Goal: Transaction & Acquisition: Book appointment/travel/reservation

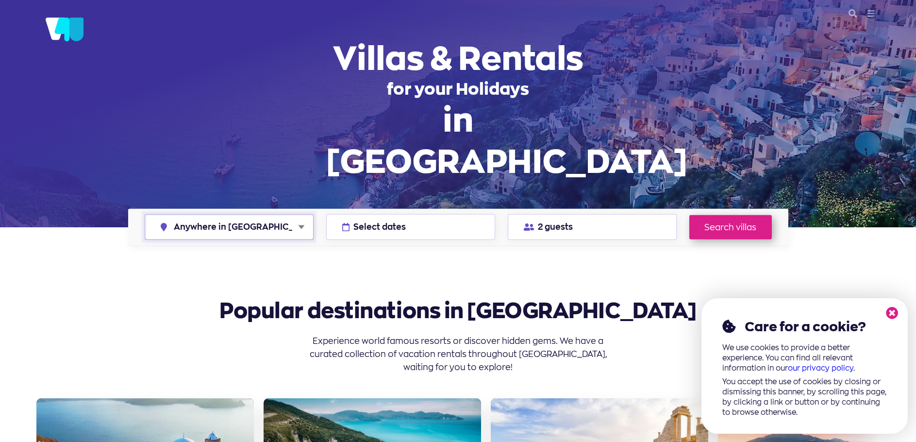
click at [253, 230] on select "Anywhere in [GEOGRAPHIC_DATA] [GEOGRAPHIC_DATA] [GEOGRAPHIC_DATA] [GEOGRAPHIC_D…" at bounding box center [229, 227] width 168 height 25
click at [253, 229] on select "Anywhere in [GEOGRAPHIC_DATA] [GEOGRAPHIC_DATA] [GEOGRAPHIC_DATA] [GEOGRAPHIC_D…" at bounding box center [229, 227] width 168 height 25
click at [378, 225] on span "Select dates" at bounding box center [380, 227] width 52 height 8
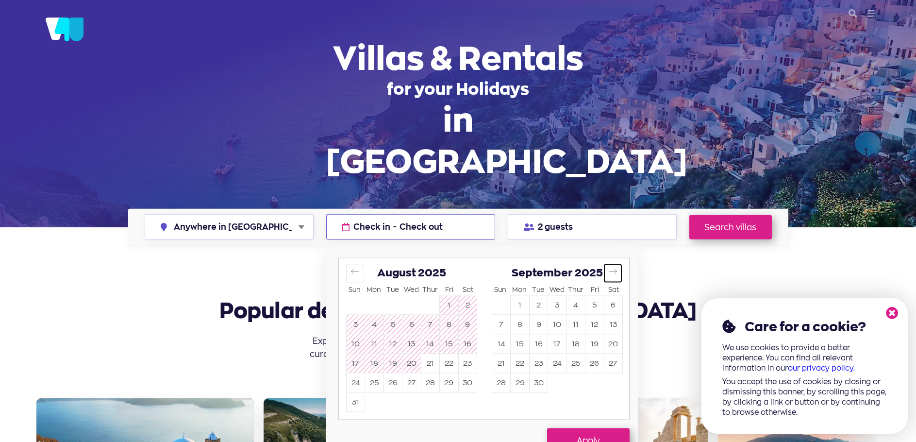
click at [612, 278] on button "Move forward to switch to the next month." at bounding box center [613, 273] width 18 height 18
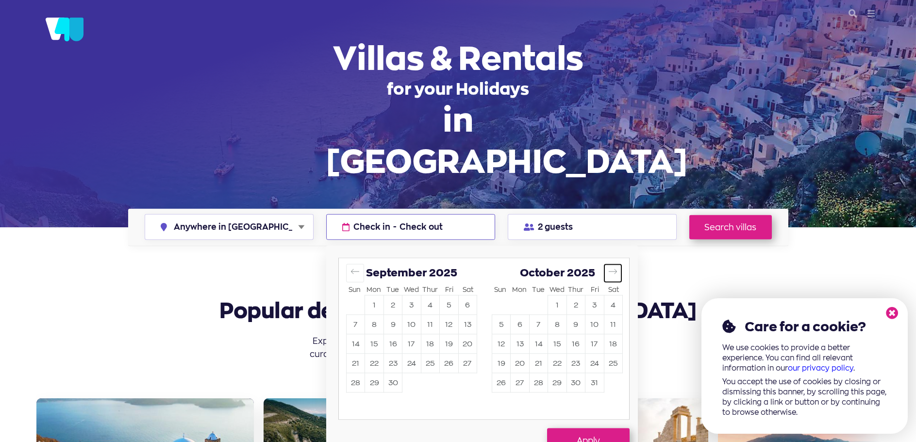
click at [612, 278] on button "Move forward to switch to the next month." at bounding box center [613, 273] width 18 height 18
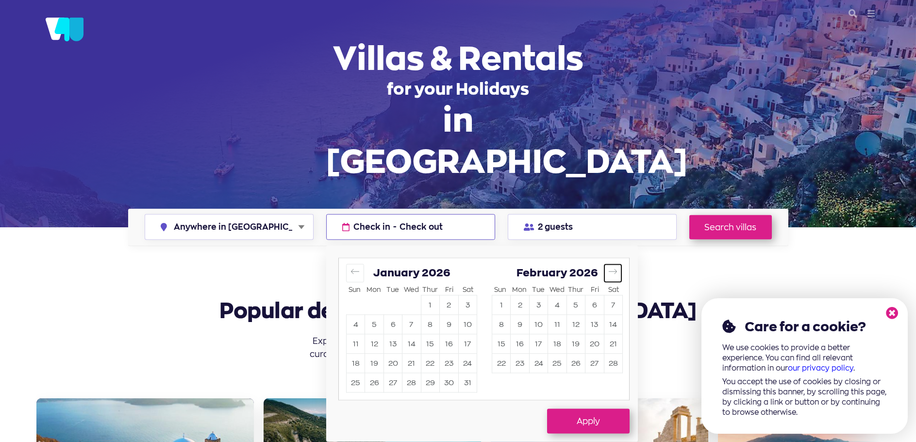
click at [612, 278] on button "Move forward to switch to the next month." at bounding box center [613, 273] width 18 height 18
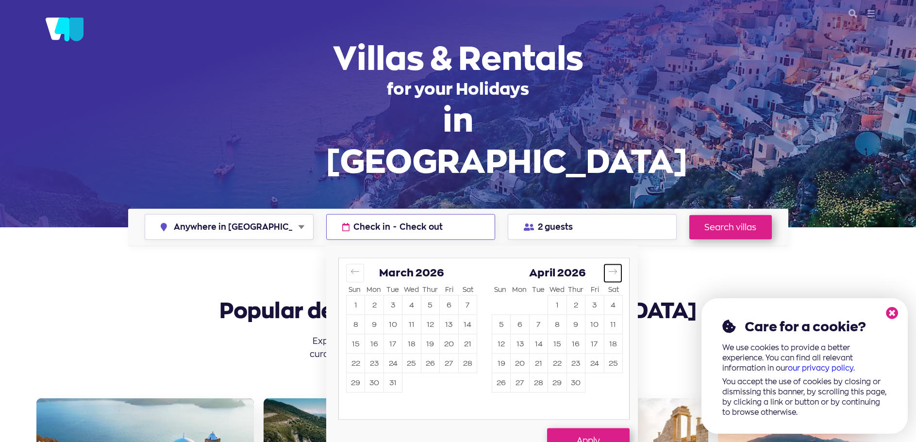
click at [612, 278] on button "Move forward to switch to the next month." at bounding box center [613, 273] width 18 height 18
click at [516, 324] on button "6" at bounding box center [520, 324] width 18 height 19
click at [393, 343] on button "14" at bounding box center [393, 344] width 18 height 19
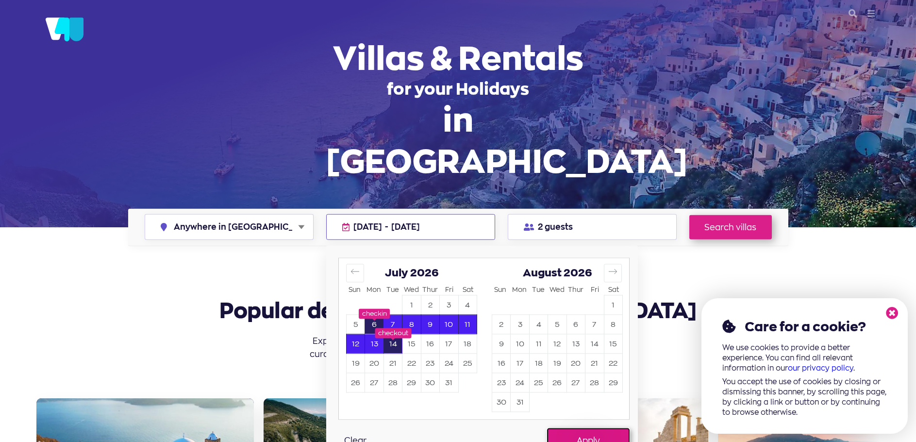
drag, startPoint x: 580, startPoint y: 439, endPoint x: 575, endPoint y: 405, distance: 34.8
click at [578, 439] on button "Apply" at bounding box center [588, 440] width 83 height 24
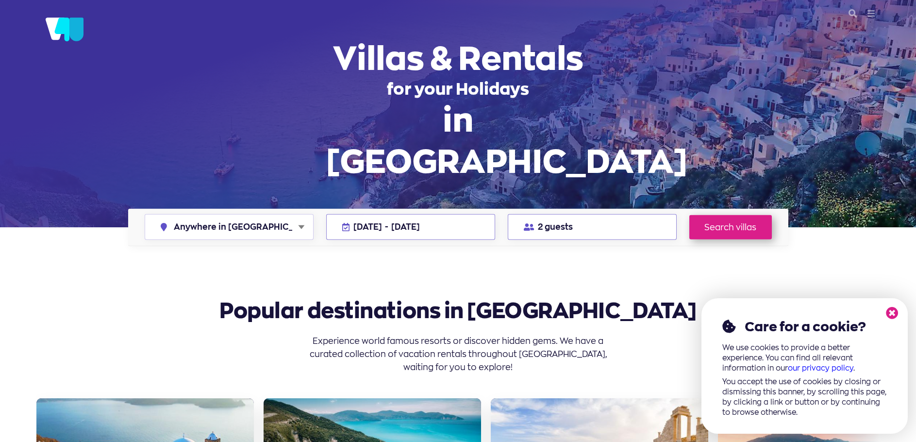
click at [587, 231] on button "2 guests" at bounding box center [592, 227] width 169 height 26
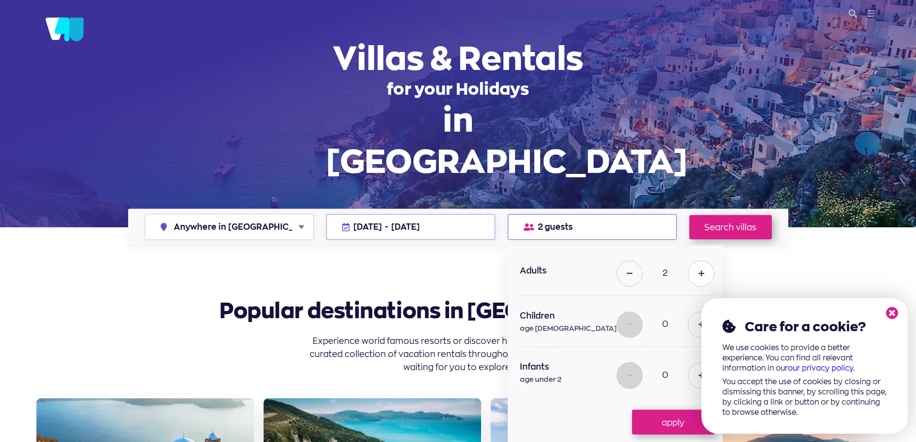
click at [688, 269] on button at bounding box center [701, 273] width 26 height 26
click at [688, 270] on button at bounding box center [701, 273] width 26 height 26
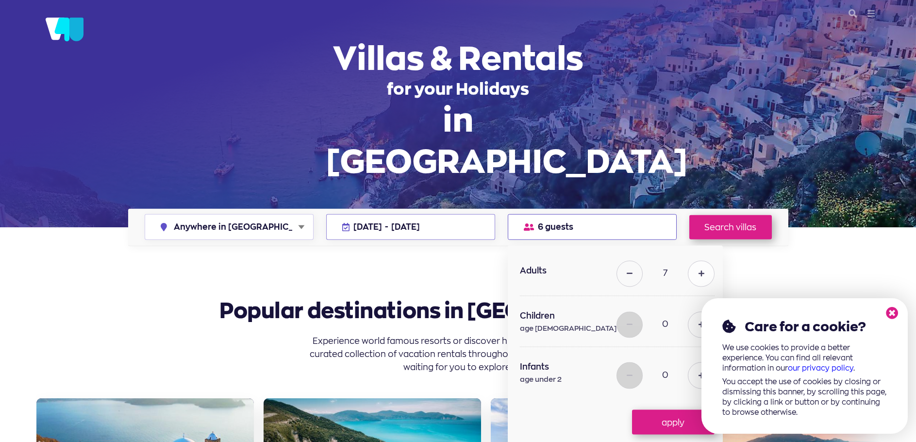
click at [688, 270] on button at bounding box center [701, 273] width 26 height 26
type input "8"
click at [688, 318] on button at bounding box center [701, 324] width 26 height 26
type input "2"
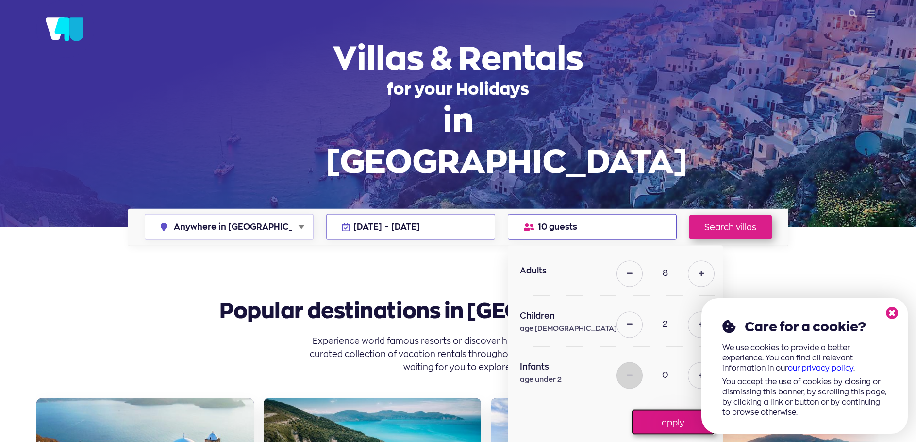
click at [674, 421] on button "apply" at bounding box center [673, 422] width 83 height 24
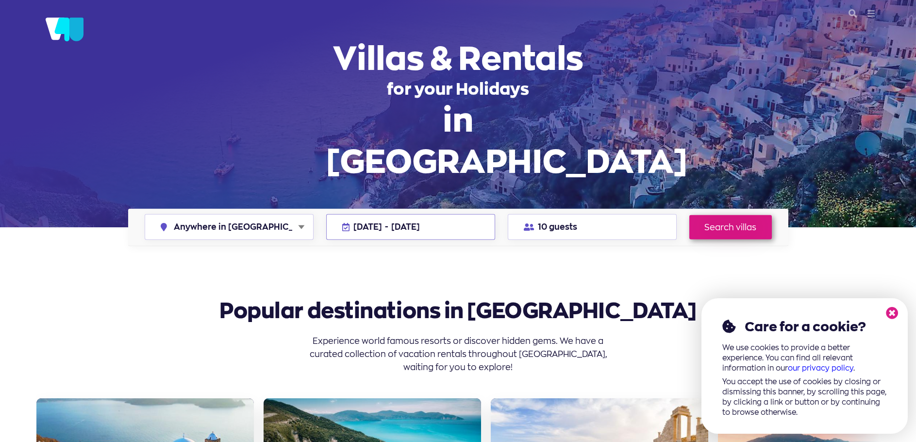
click at [724, 228] on link "Search villas" at bounding box center [731, 227] width 83 height 24
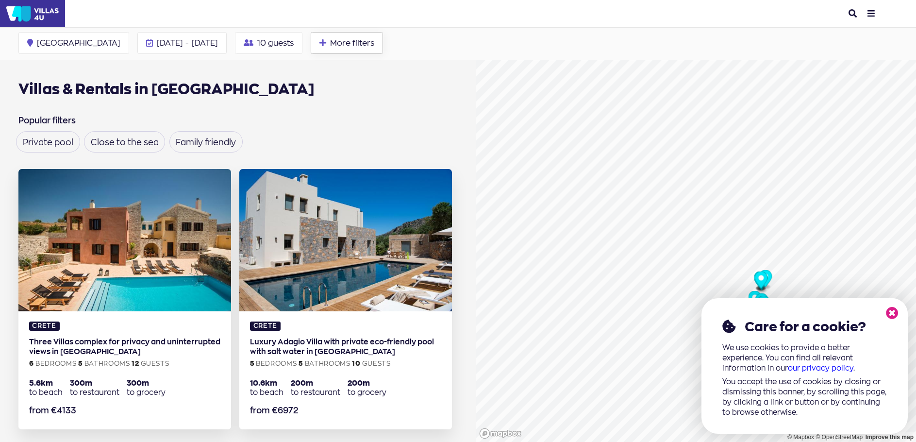
click at [330, 43] on span "More filters" at bounding box center [352, 43] width 44 height 8
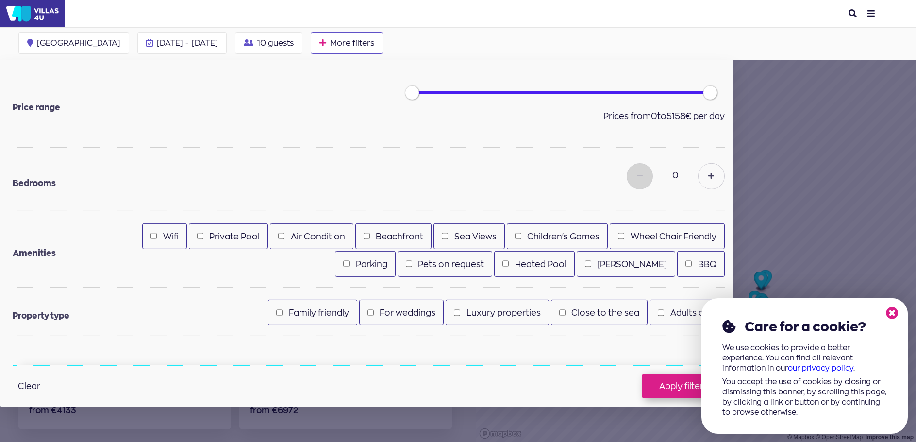
click at [222, 236] on label "Private Pool" at bounding box center [234, 236] width 51 height 13
click at [203, 236] on input "Private Pool" at bounding box center [200, 236] width 6 height 6
checkbox input "true"
click at [448, 238] on div "Sea Views" at bounding box center [469, 236] width 71 height 26
click at [442, 235] on input "Sea Views" at bounding box center [445, 236] width 6 height 6
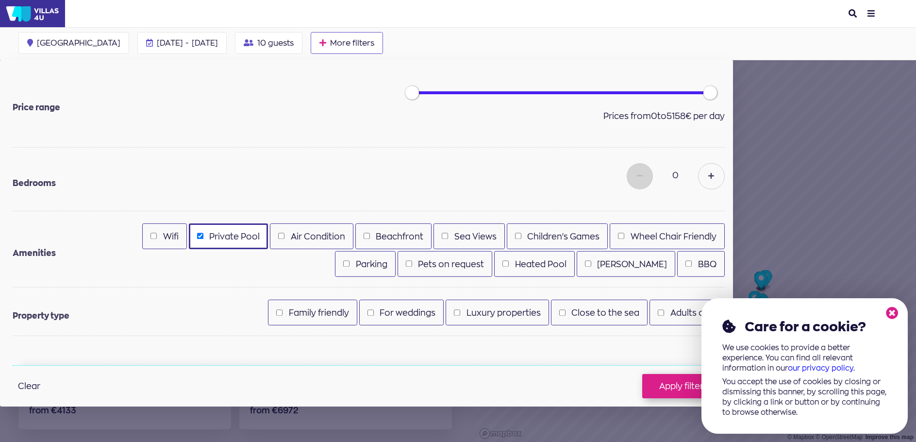
checkbox input "true"
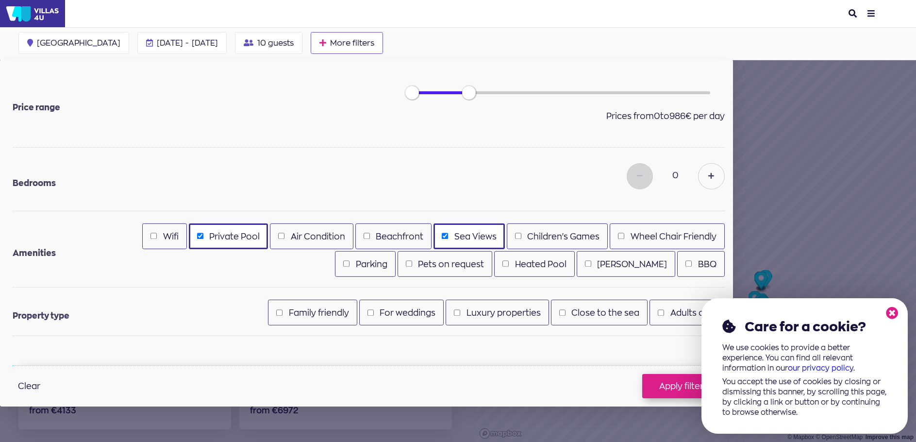
drag, startPoint x: 708, startPoint y: 95, endPoint x: 468, endPoint y: 106, distance: 240.1
click at [468, 106] on div "0 986 0 - 986 Prices from 0 to 986 € per day" at bounding box center [560, 105] width 330 height 42
click at [707, 171] on button at bounding box center [711, 176] width 26 height 26
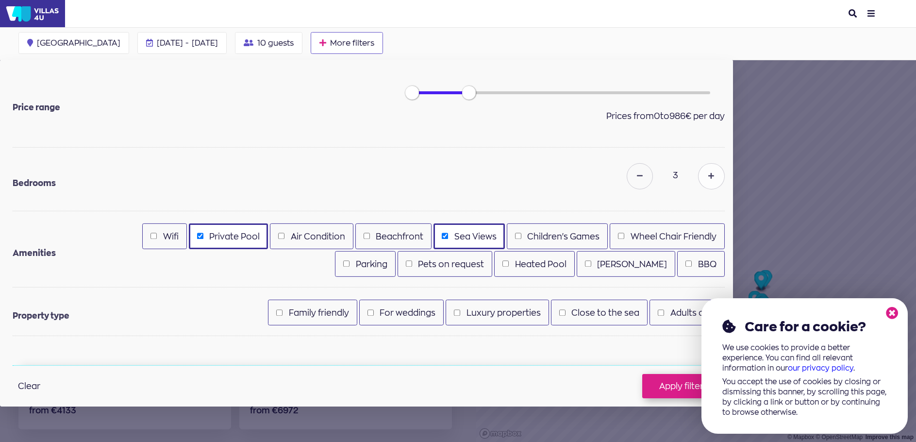
click at [707, 171] on button at bounding box center [711, 176] width 26 height 26
type input "5"
click at [899, 311] on button "Accept cookies" at bounding box center [892, 313] width 31 height 31
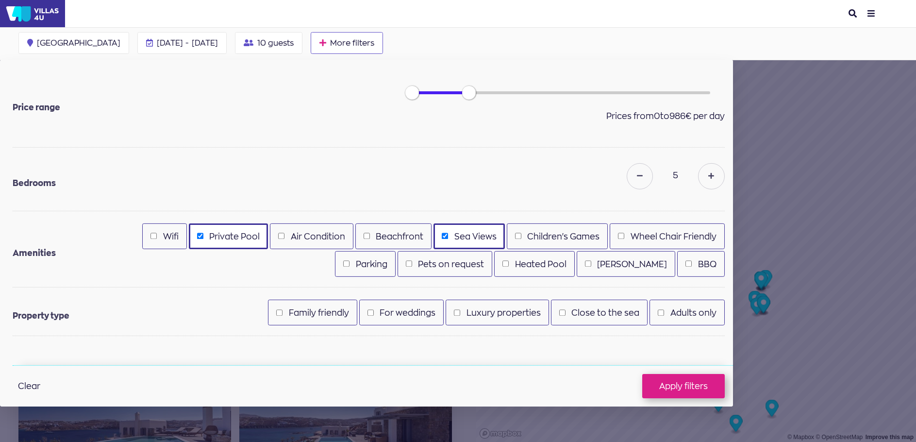
scroll to position [97, 0]
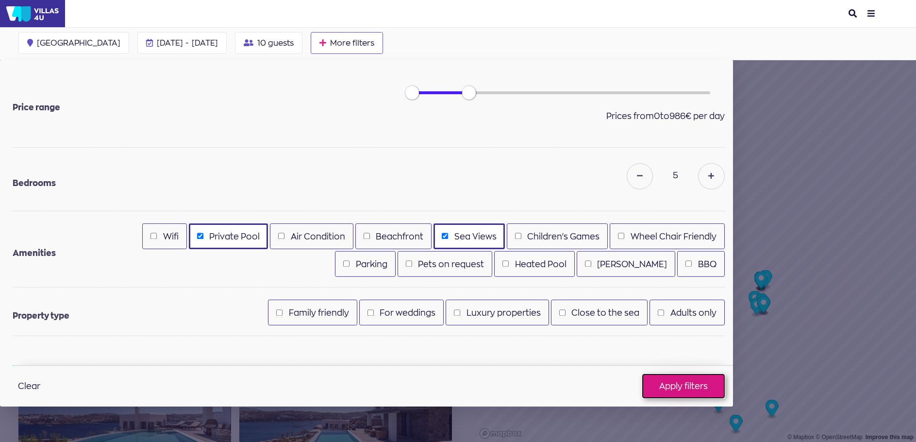
click at [691, 380] on button "Apply filters" at bounding box center [683, 386] width 83 height 24
checkbox input "false"
checkbox input "true"
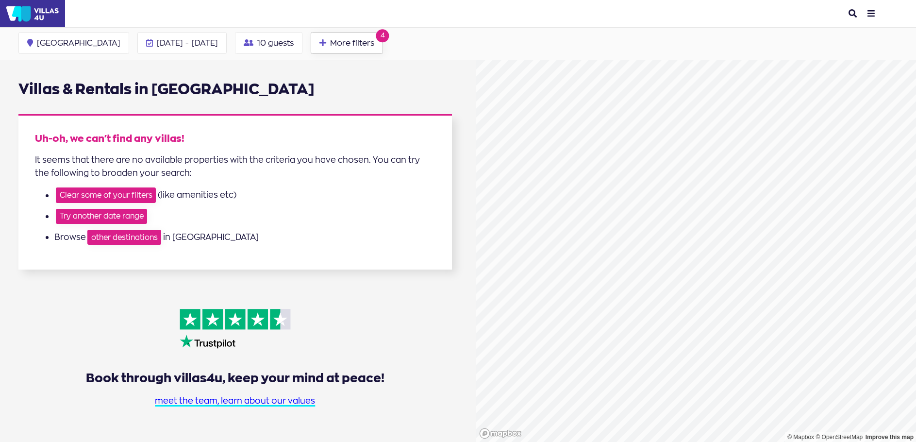
click at [330, 42] on span "More filters" at bounding box center [352, 43] width 44 height 8
type input "5"
checkbox input "true"
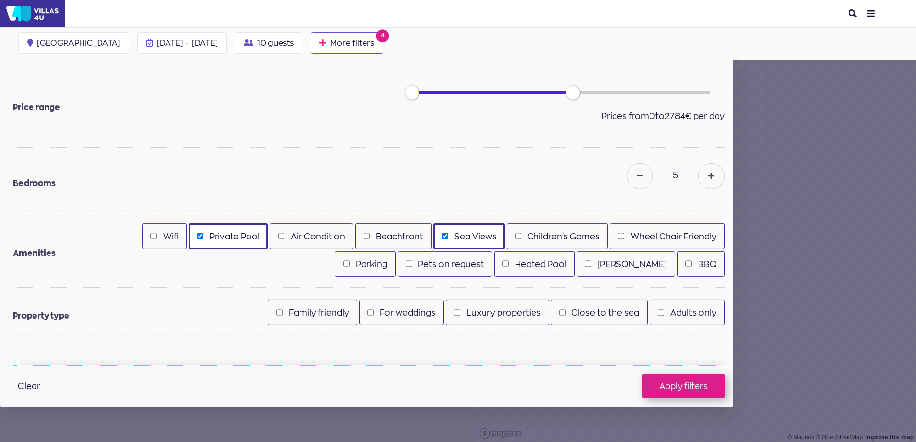
drag, startPoint x: 465, startPoint y: 95, endPoint x: 814, endPoint y: 98, distance: 348.7
click at [814, 98] on div "Greece Anywhere in Greece Crete Mykonos Santorini Paros Athens Zakynthos Chalki…" at bounding box center [457, 266] width 843 height 413
click at [681, 383] on button "Apply filters" at bounding box center [683, 386] width 83 height 24
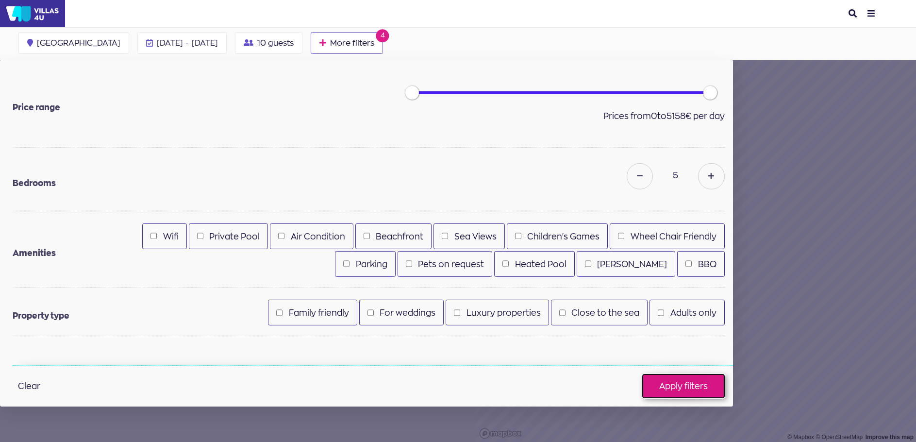
checkbox input "false"
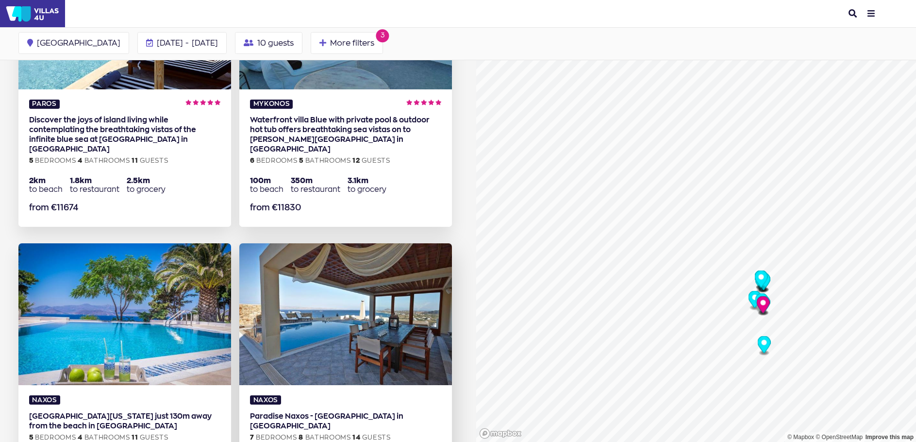
scroll to position [340, 0]
